Goal: Transaction & Acquisition: Obtain resource

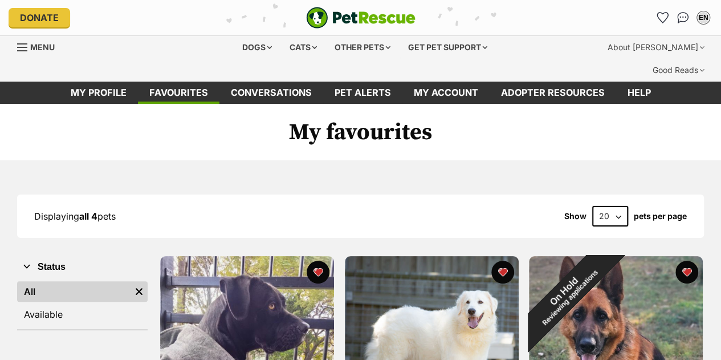
click at [241, 47] on div "Dogs" at bounding box center [257, 47] width 46 height 23
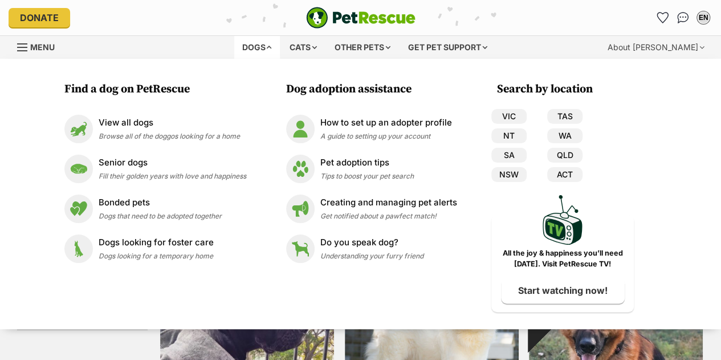
click at [168, 132] on div "View all dogs Browse all of the doggos looking for a home" at bounding box center [169, 128] width 141 height 25
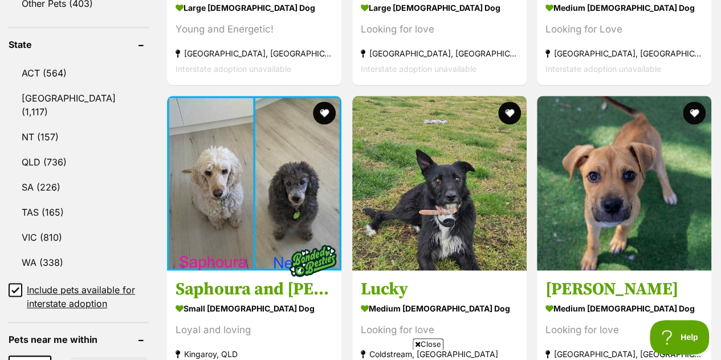
scroll to position [704, 0]
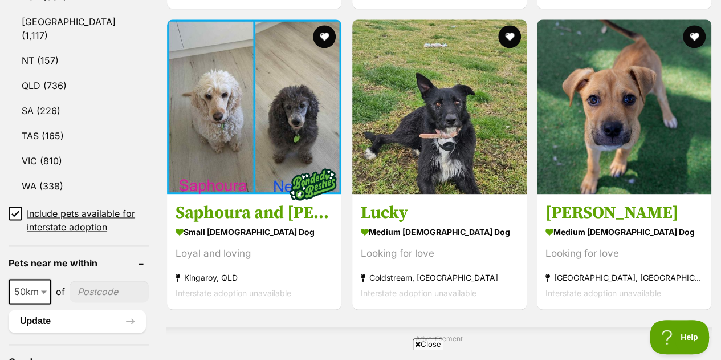
click at [95, 281] on input"] "postcode" at bounding box center [109, 292] width 79 height 22
type input"] "4510"
click at [51, 310] on button "Update" at bounding box center [77, 321] width 137 height 23
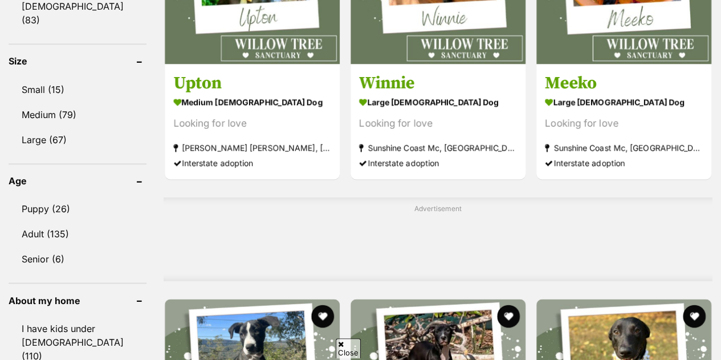
scroll to position [809, 0]
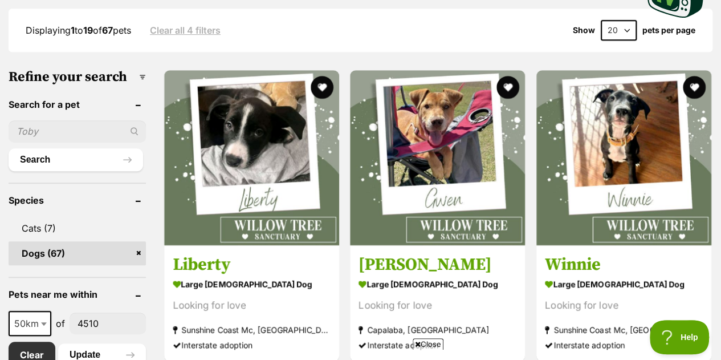
click at [262, 144] on img at bounding box center [251, 157] width 175 height 175
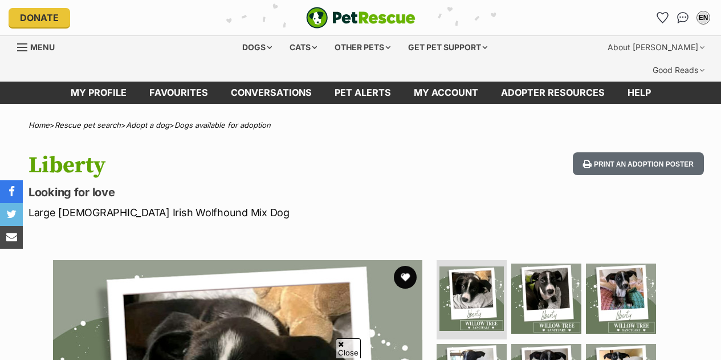
scroll to position [131, 0]
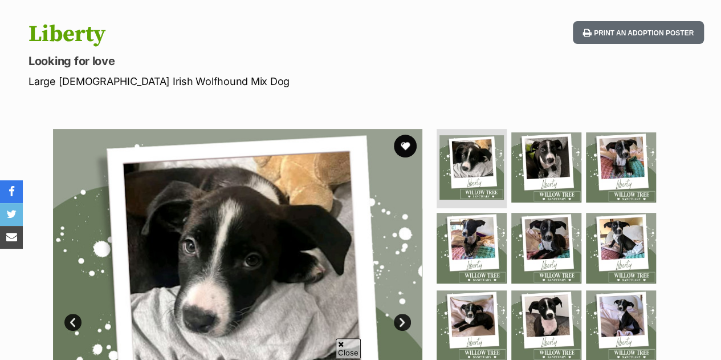
click at [545, 143] on img at bounding box center [546, 167] width 70 height 70
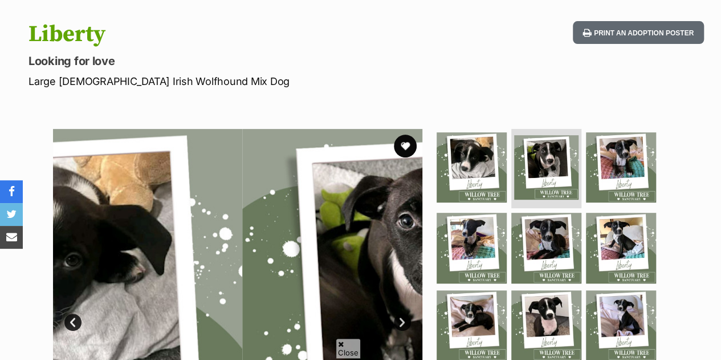
scroll to position [0, 0]
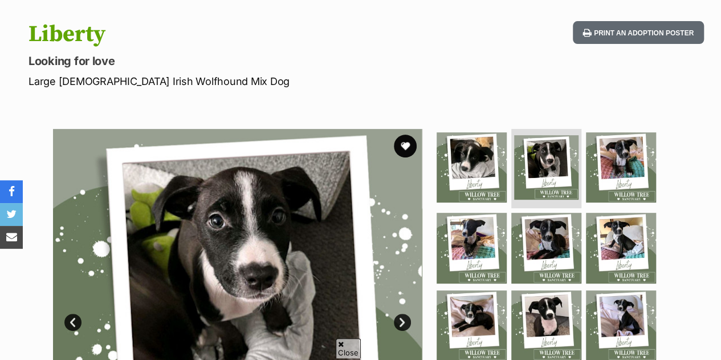
click at [623, 132] on img at bounding box center [621, 167] width 70 height 70
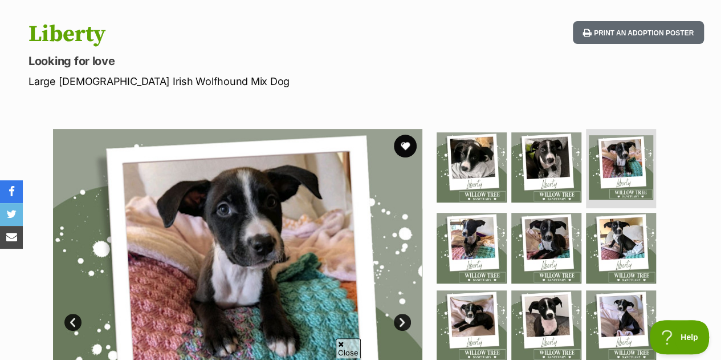
click at [485, 213] on img at bounding box center [472, 248] width 70 height 70
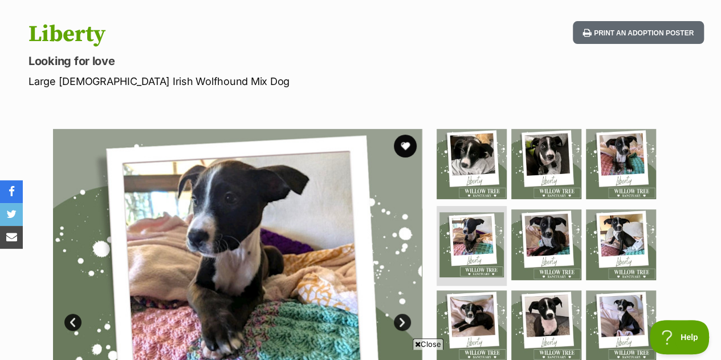
click at [534, 209] on img at bounding box center [546, 244] width 70 height 70
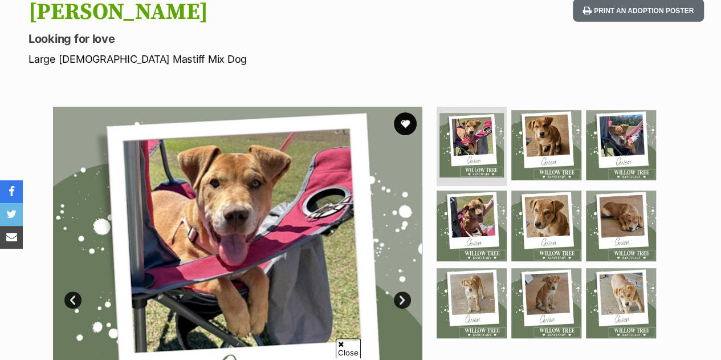
click at [543, 116] on img at bounding box center [546, 145] width 70 height 70
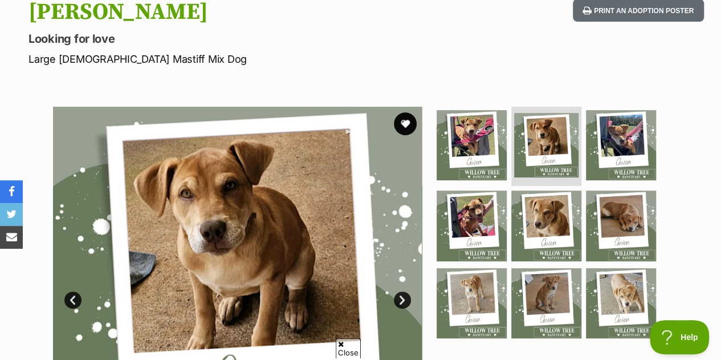
click at [541, 193] on img at bounding box center [546, 225] width 70 height 70
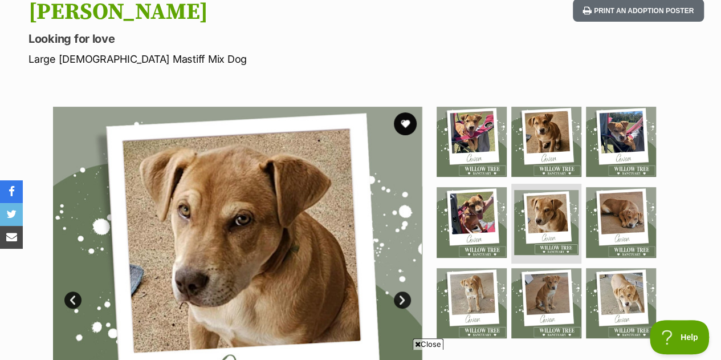
click at [599, 188] on img at bounding box center [621, 222] width 70 height 70
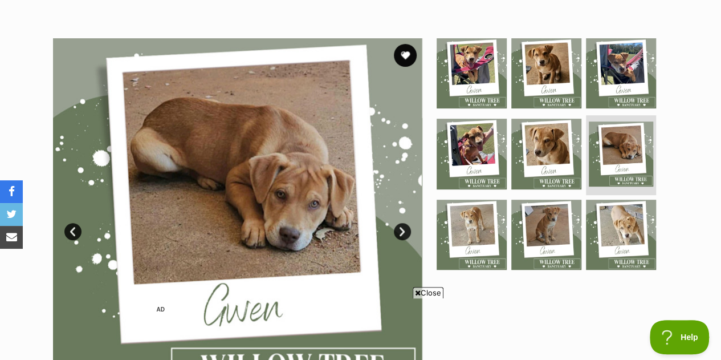
scroll to position [76, 0]
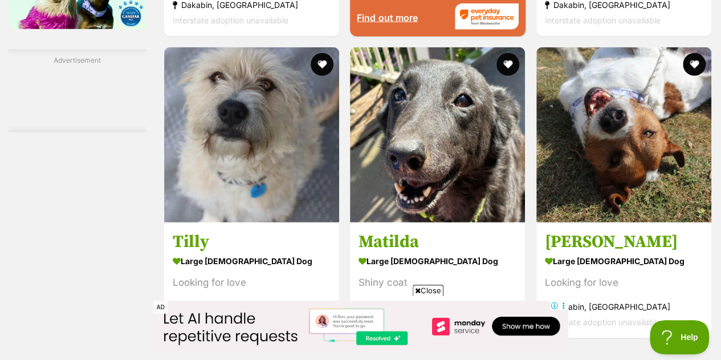
scroll to position [1663, 0]
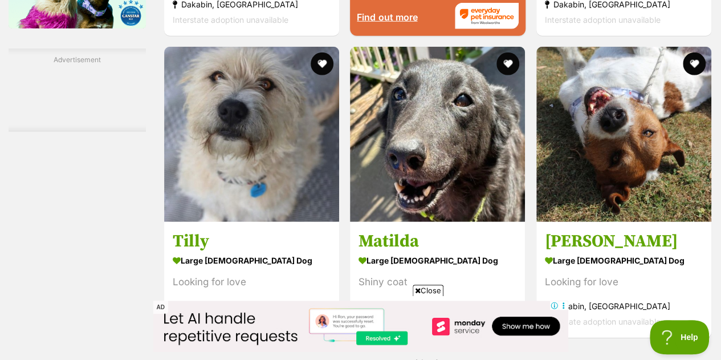
click at [177, 109] on img at bounding box center [251, 134] width 175 height 175
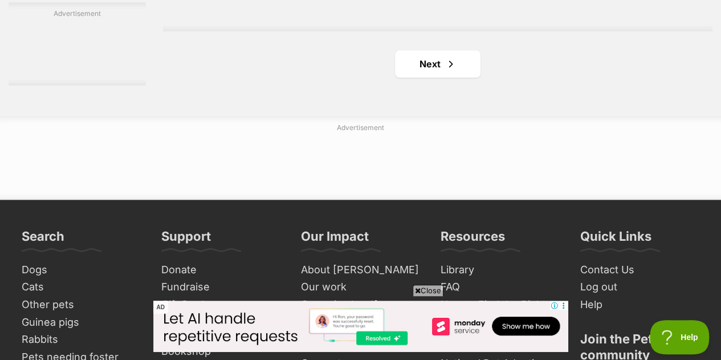
scroll to position [2792, 0]
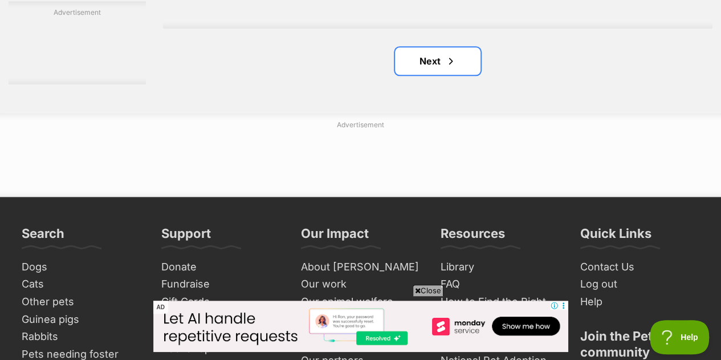
click at [424, 47] on link "Next" at bounding box center [438, 60] width 86 height 27
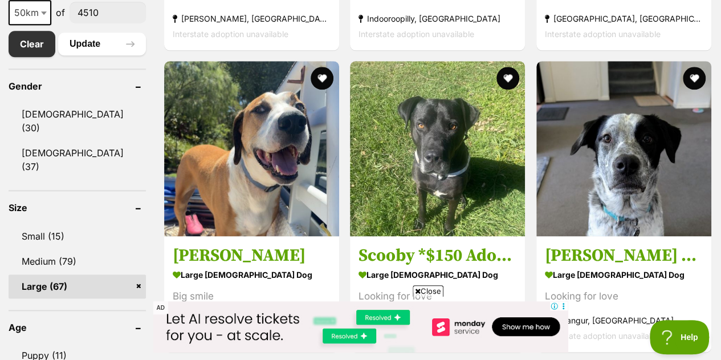
scroll to position [636, 0]
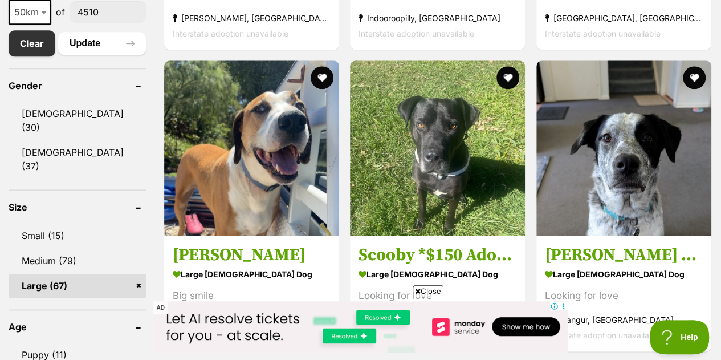
click at [428, 108] on img at bounding box center [437, 147] width 175 height 175
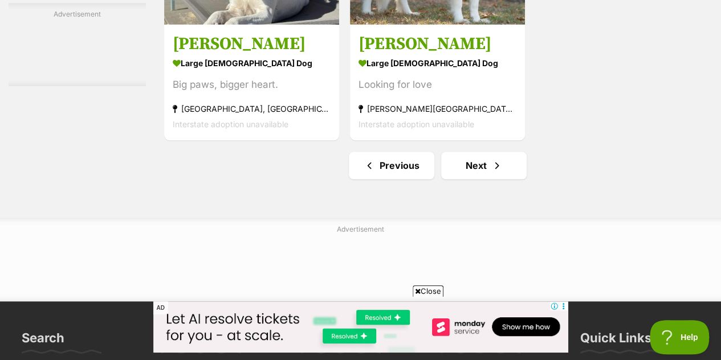
scroll to position [2694, 0]
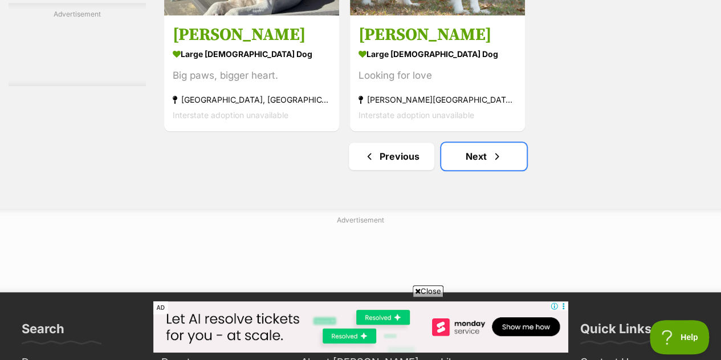
click at [466, 143] on link "Next" at bounding box center [484, 156] width 86 height 27
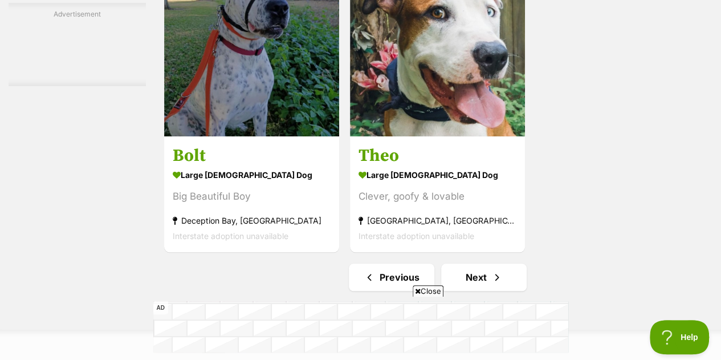
scroll to position [2571, 0]
click at [492, 270] on span "Next page" at bounding box center [497, 277] width 11 height 14
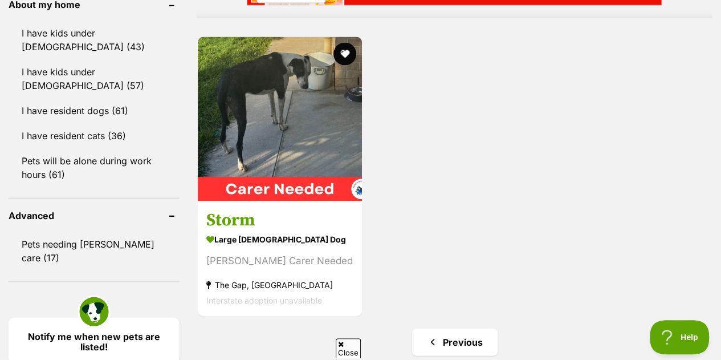
click at [313, 135] on img at bounding box center [280, 118] width 164 height 164
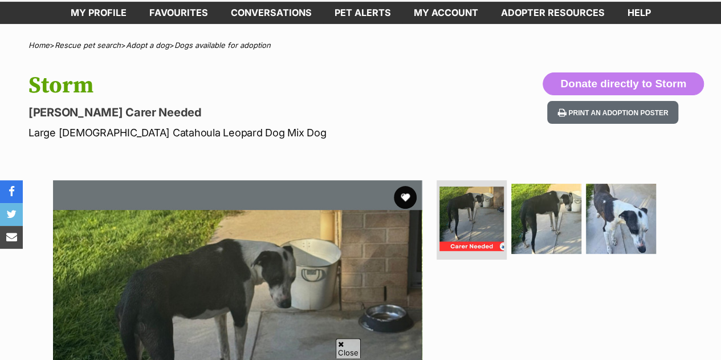
click at [557, 190] on img at bounding box center [546, 219] width 70 height 70
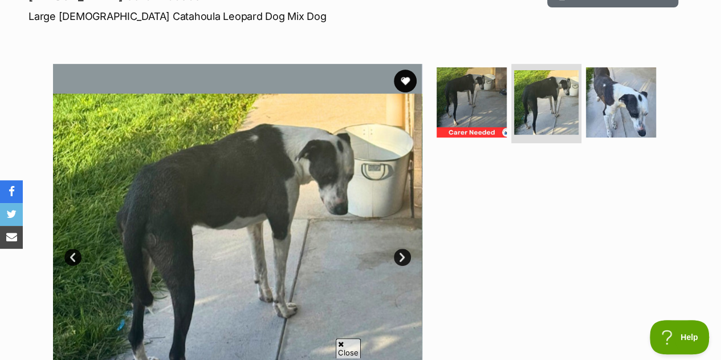
scroll to position [206, 0]
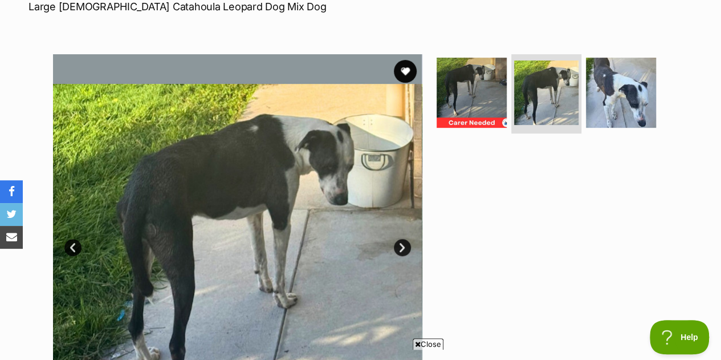
click at [626, 58] on img at bounding box center [621, 93] width 70 height 70
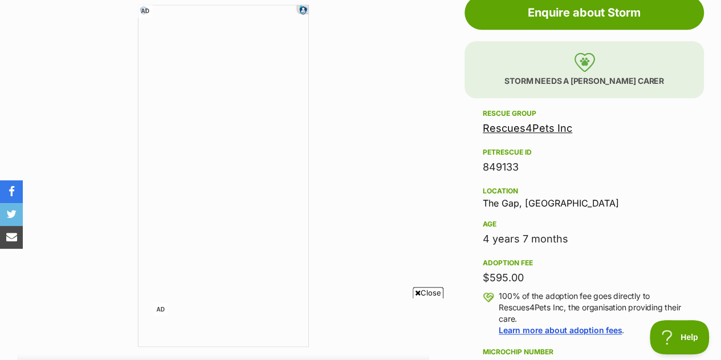
scroll to position [663, 0]
